Goal: Navigation & Orientation: Find specific page/section

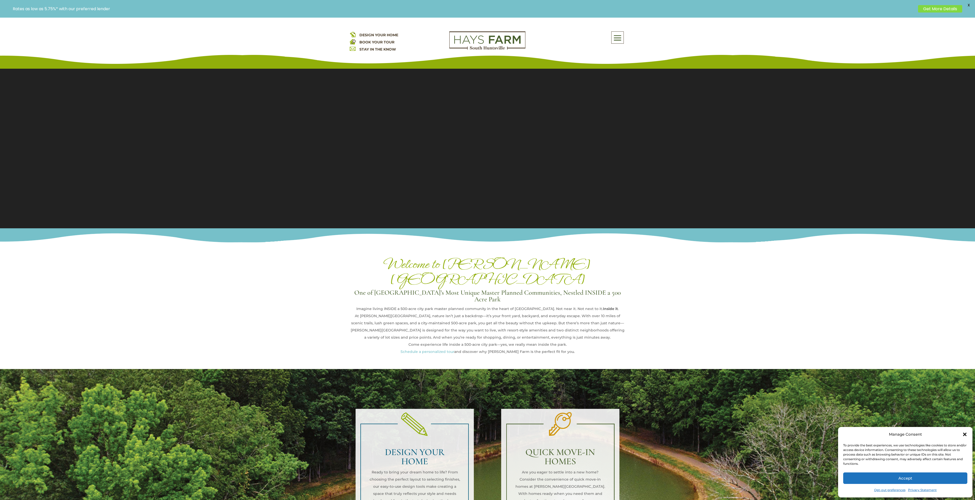
click at [385, 34] on span "DESIGN YOUR HOME" at bounding box center [378, 35] width 39 height 5
click at [616, 37] on span at bounding box center [618, 38] width 12 height 12
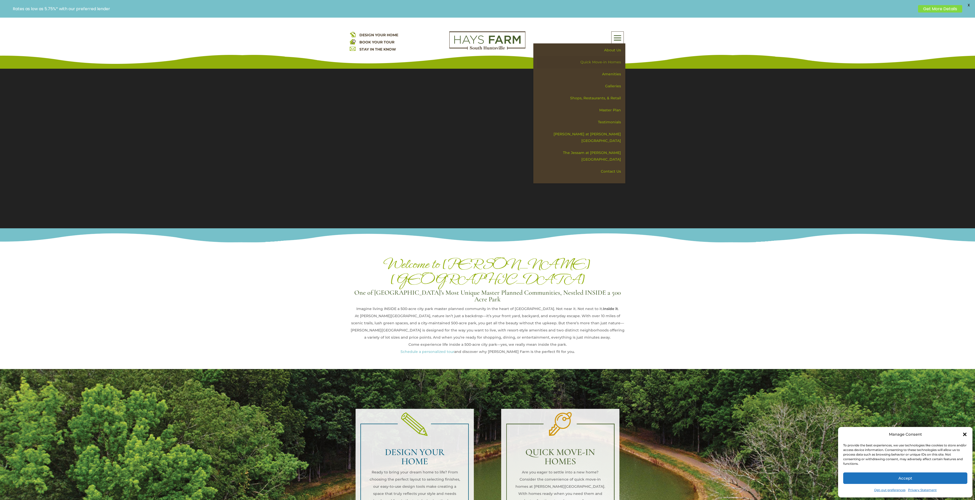
click at [608, 64] on link "Quick Move-in Homes" at bounding box center [581, 62] width 88 height 12
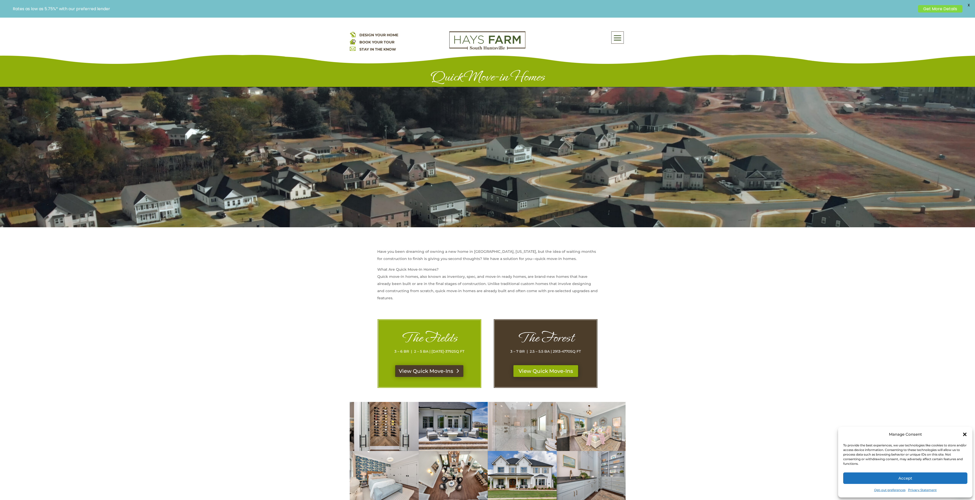
click at [438, 368] on link "View Quick Move-Ins" at bounding box center [429, 371] width 68 height 12
